Goal: Task Accomplishment & Management: Complete application form

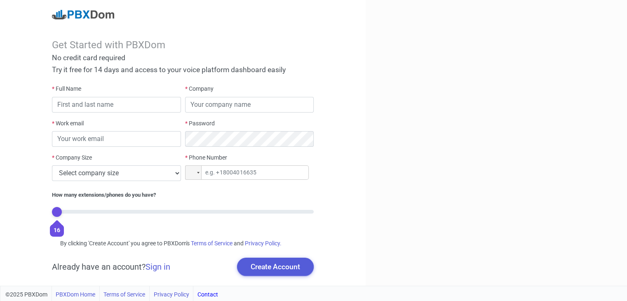
click at [83, 12] on div at bounding box center [83, 14] width 62 height 9
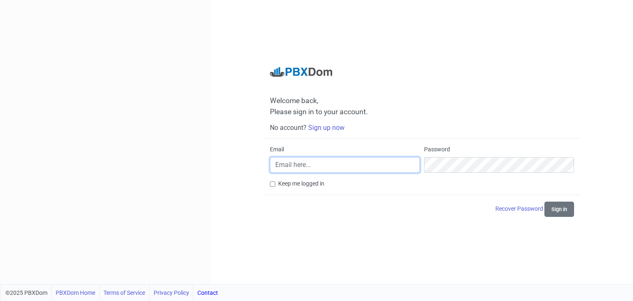
click at [329, 161] on input "Email" at bounding box center [345, 165] width 150 height 16
paste input "[PERSON_NAME][EMAIL_ADDRESS][DOMAIN_NAME]"
type input "[PERSON_NAME][EMAIL_ADDRESS][DOMAIN_NAME]"
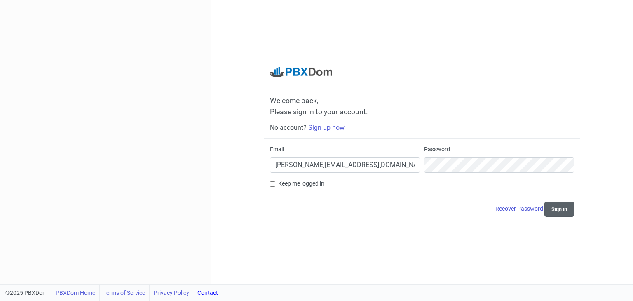
click at [555, 209] on button "Sign in" at bounding box center [559, 208] width 30 height 15
